Goal: Find specific page/section: Find specific page/section

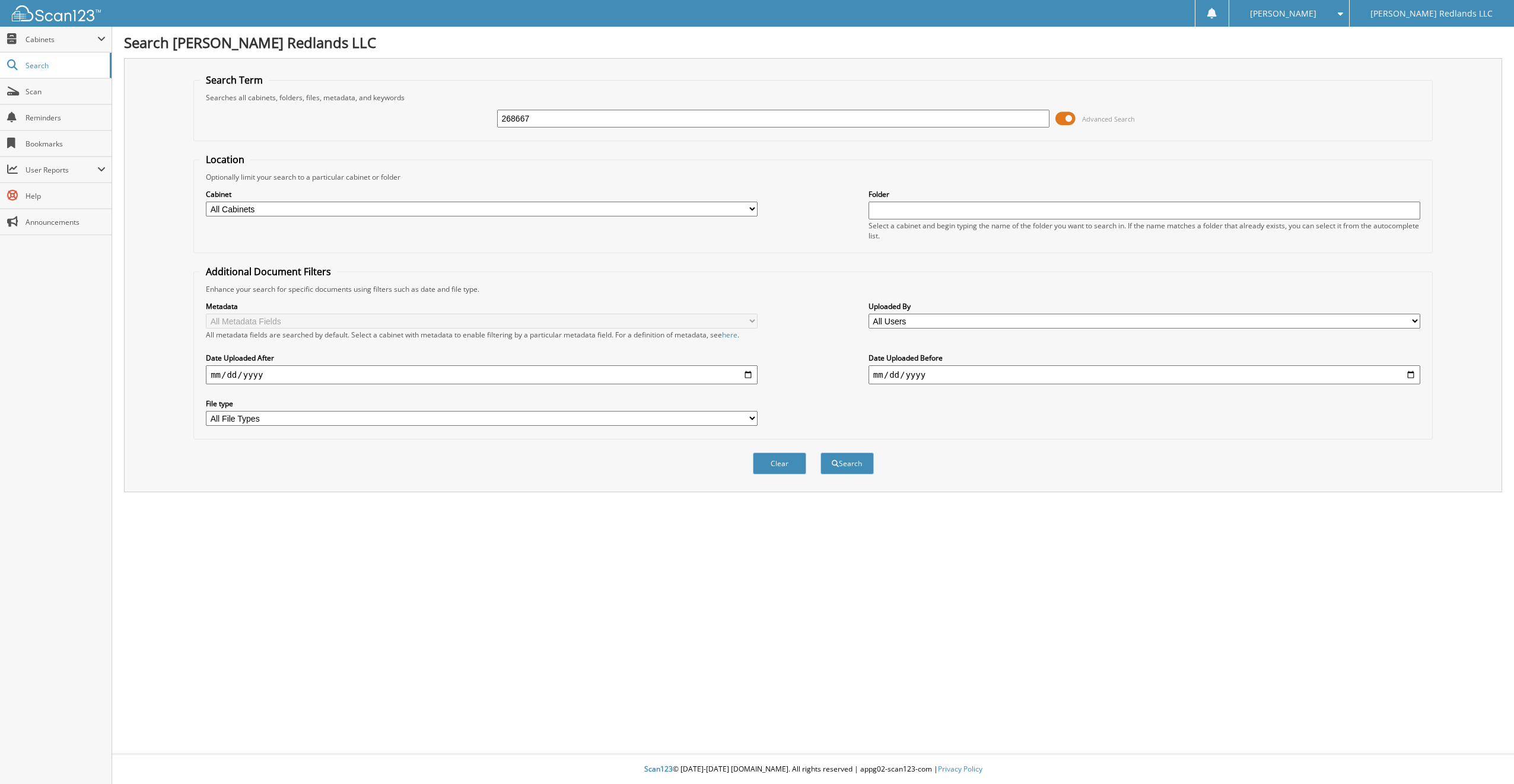
type input "268667"
click at [820, 452] on button "Search" at bounding box center [847, 463] width 54 height 22
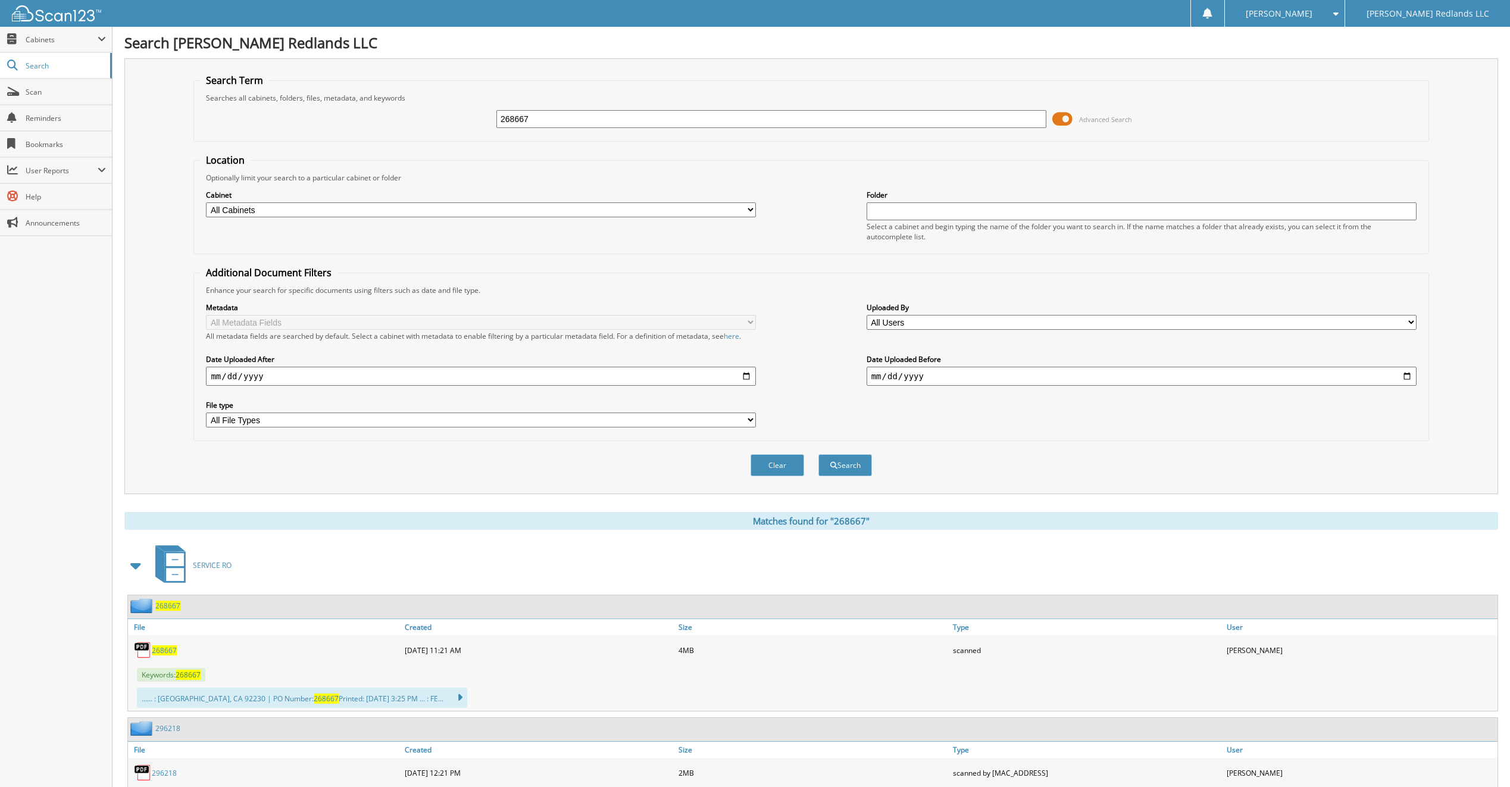
click at [161, 652] on span "268667" at bounding box center [164, 650] width 25 height 10
drag, startPoint x: 543, startPoint y: 113, endPoint x: 439, endPoint y: 120, distance: 103.9
click at [441, 121] on div "268667 Advanced Search" at bounding box center [811, 119] width 1222 height 32
type input "268485"
click at [819, 454] on button "Search" at bounding box center [846, 465] width 54 height 22
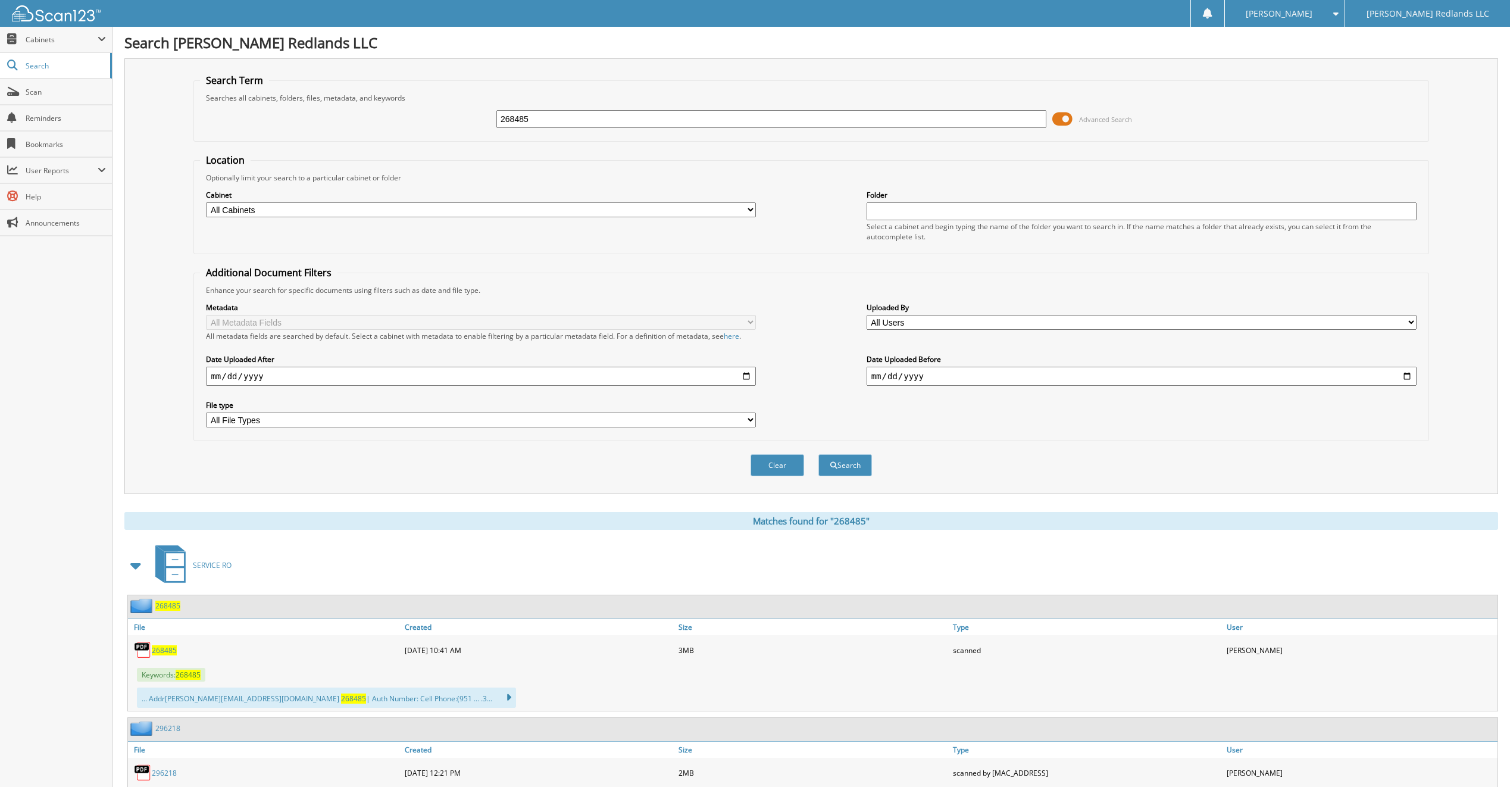
click at [164, 651] on span "268485" at bounding box center [164, 650] width 25 height 10
drag, startPoint x: 533, startPoint y: 123, endPoint x: 494, endPoint y: 124, distance: 38.7
click at [494, 124] on div "268485 Advanced Search" at bounding box center [811, 119] width 1222 height 32
type input "252490"
click at [819, 454] on button "Search" at bounding box center [846, 465] width 54 height 22
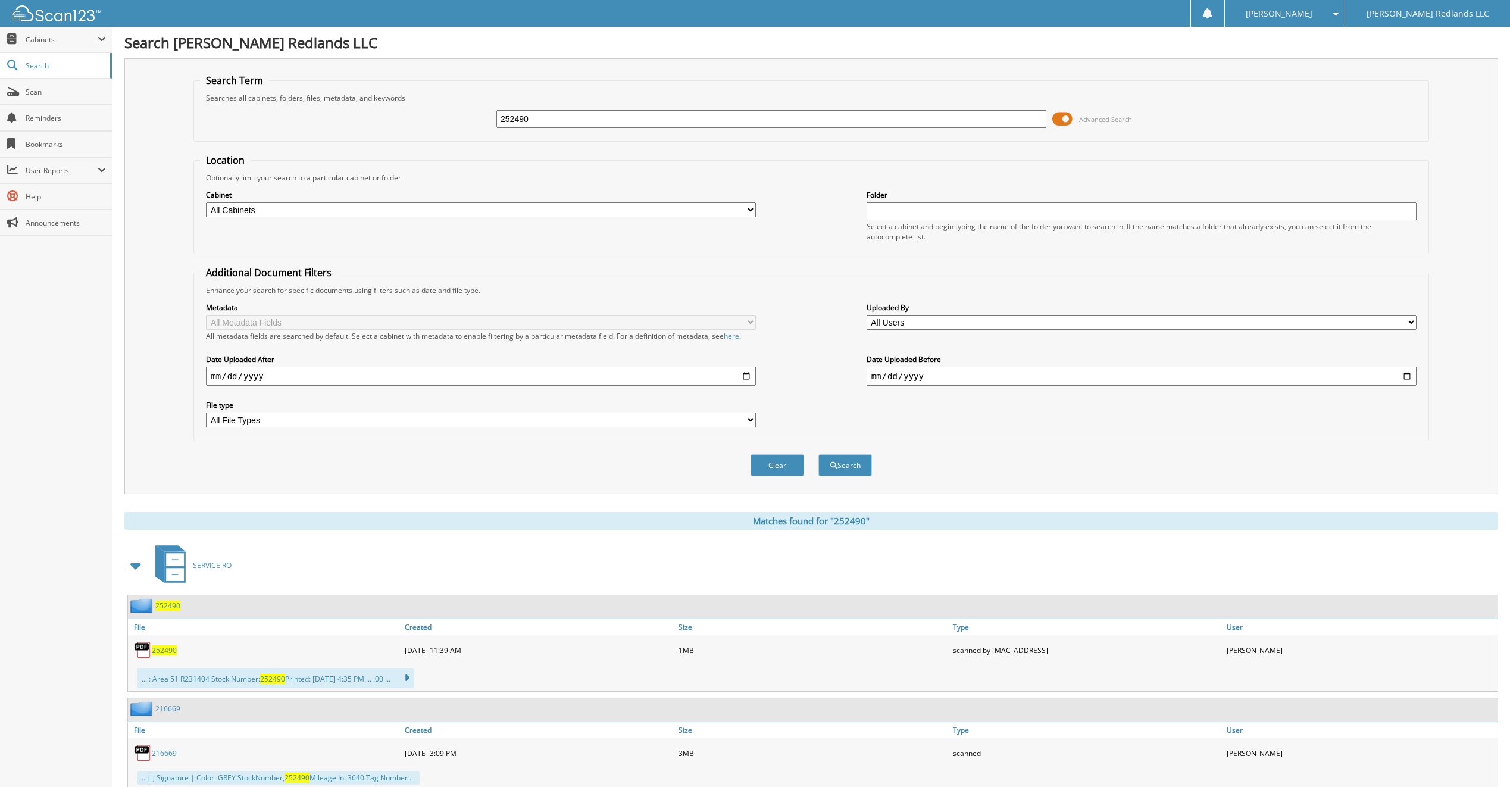
click at [157, 651] on span "252490" at bounding box center [164, 650] width 25 height 10
